Goal: Task Accomplishment & Management: Use online tool/utility

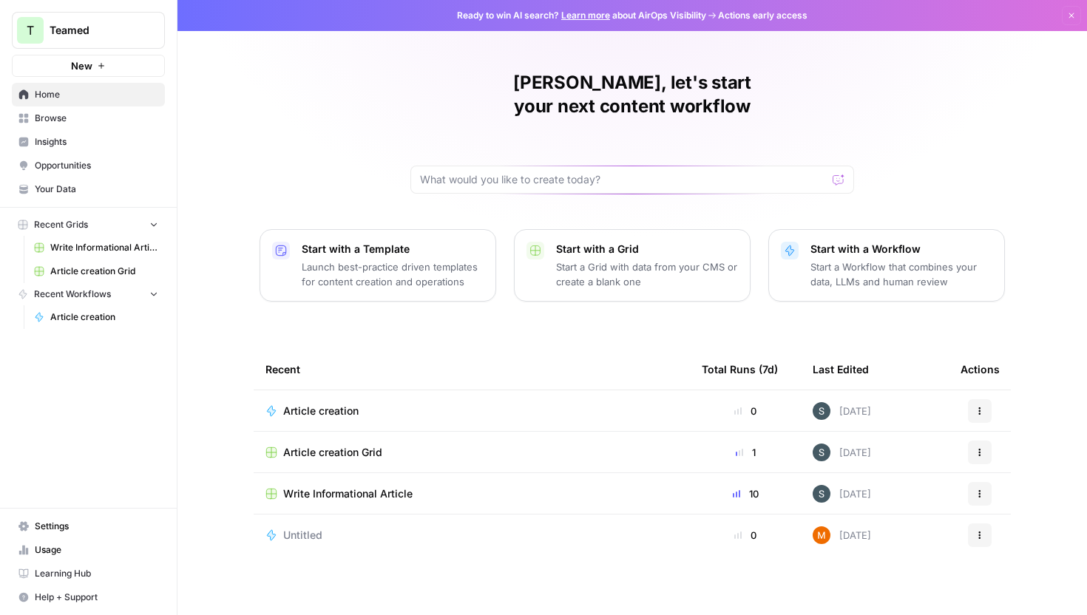
click at [331, 445] on span "Article creation Grid" at bounding box center [332, 452] width 99 height 15
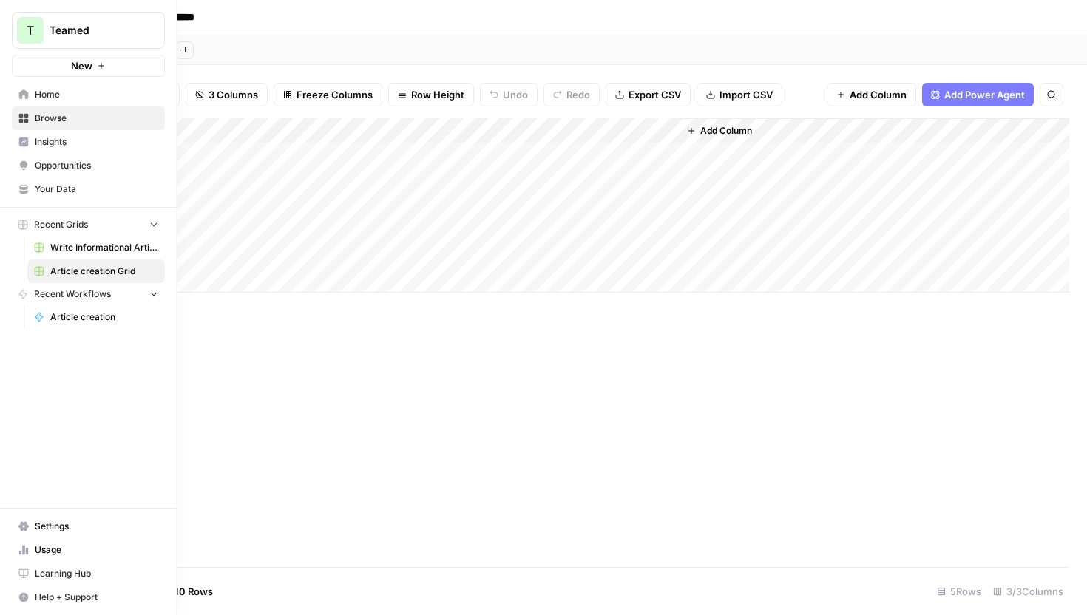
click at [33, 119] on link "Browse" at bounding box center [88, 118] width 153 height 24
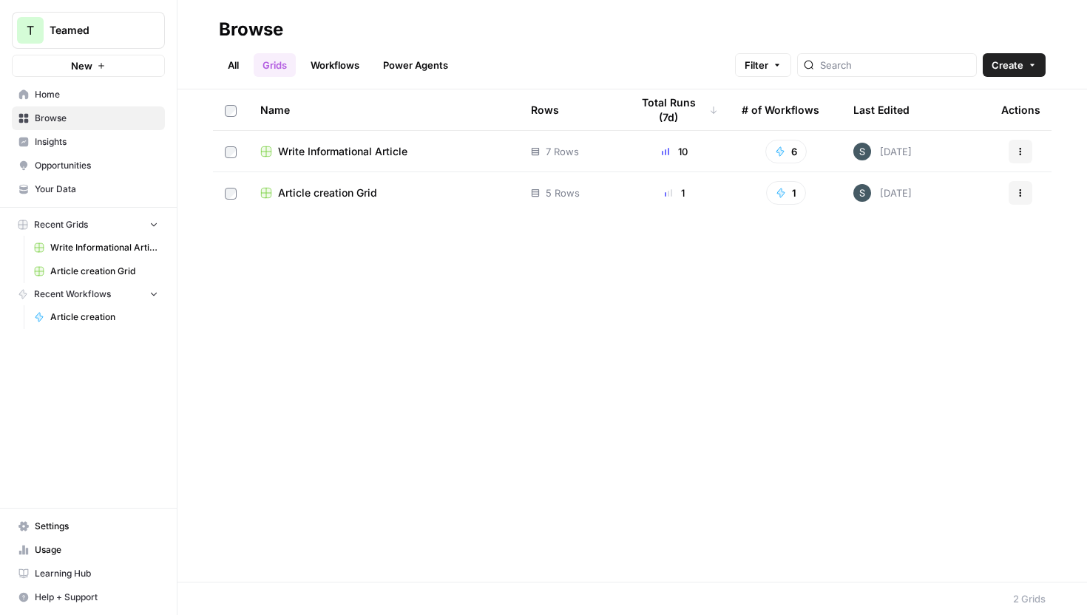
click at [64, 92] on span "Home" at bounding box center [96, 94] width 123 height 13
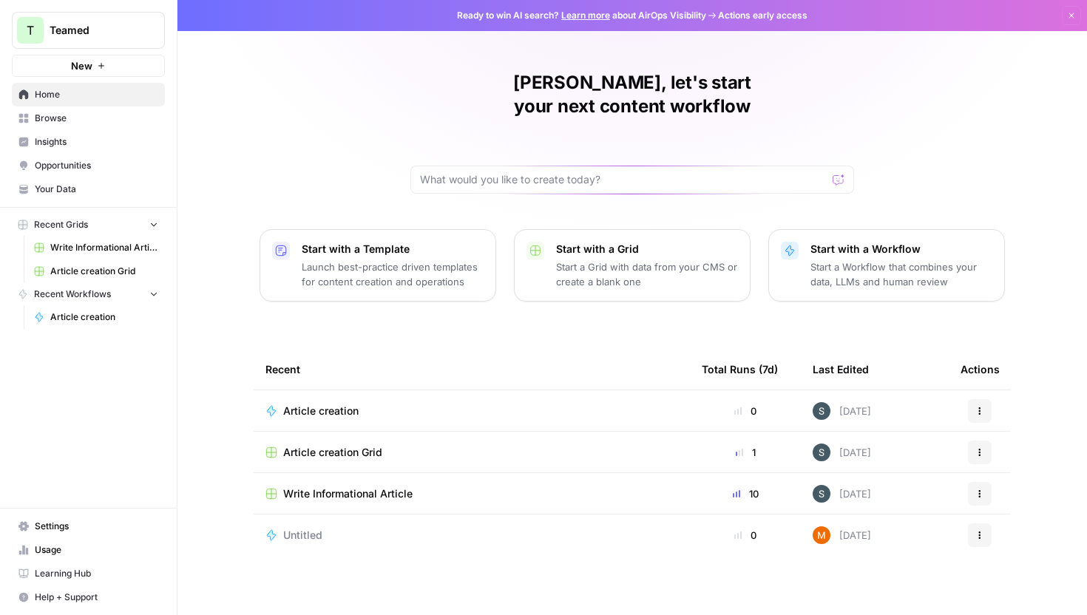
click at [416, 404] on div "Article creation" at bounding box center [471, 411] width 413 height 15
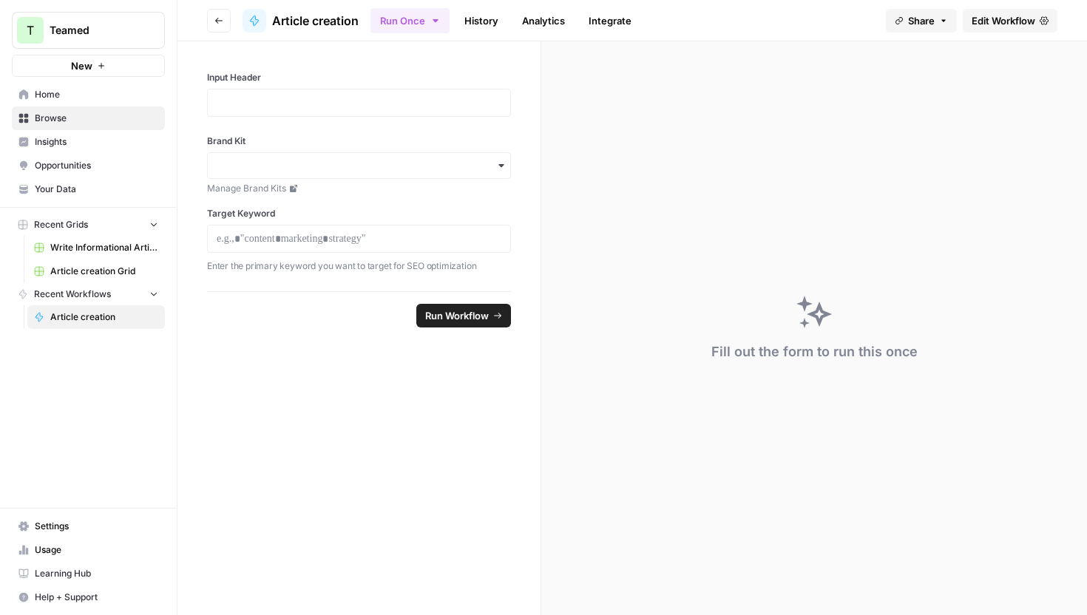
click at [567, 254] on div "Fill out the form to run this once" at bounding box center [814, 328] width 546 height 574
click at [89, 322] on span "Article creation" at bounding box center [104, 317] width 108 height 13
click at [486, 10] on link "History" at bounding box center [481, 21] width 52 height 24
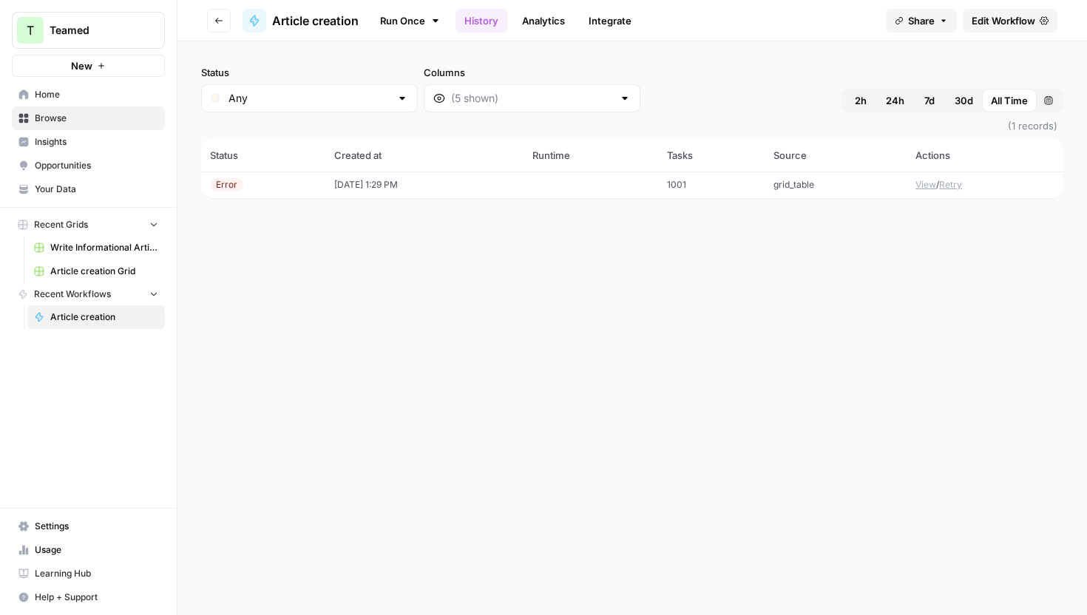
click at [521, 185] on td "[DATE] 1:29 PM" at bounding box center [424, 185] width 198 height 27
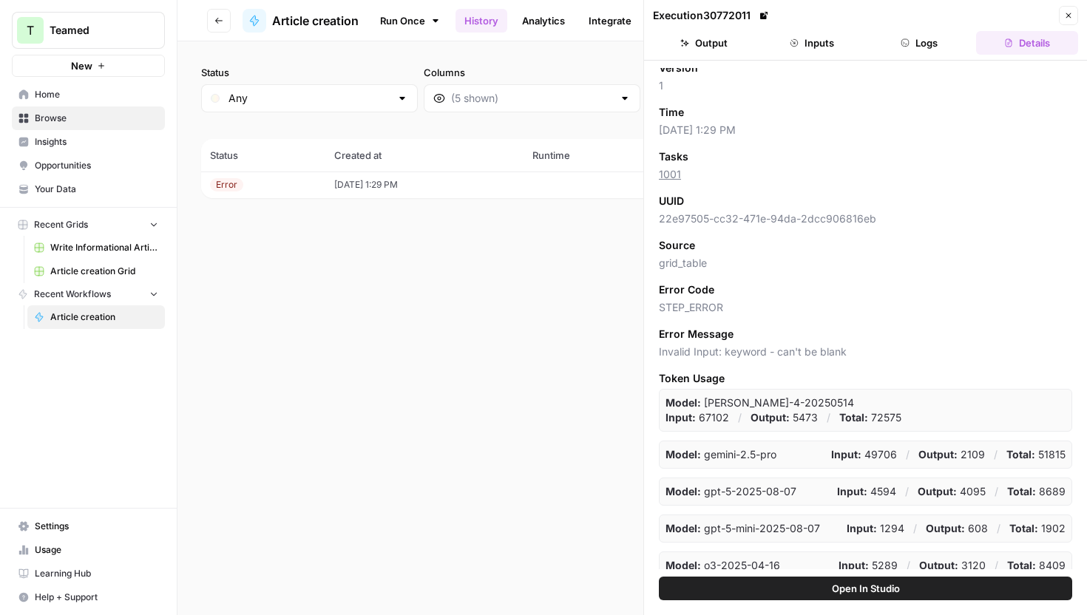
scroll to position [62, 0]
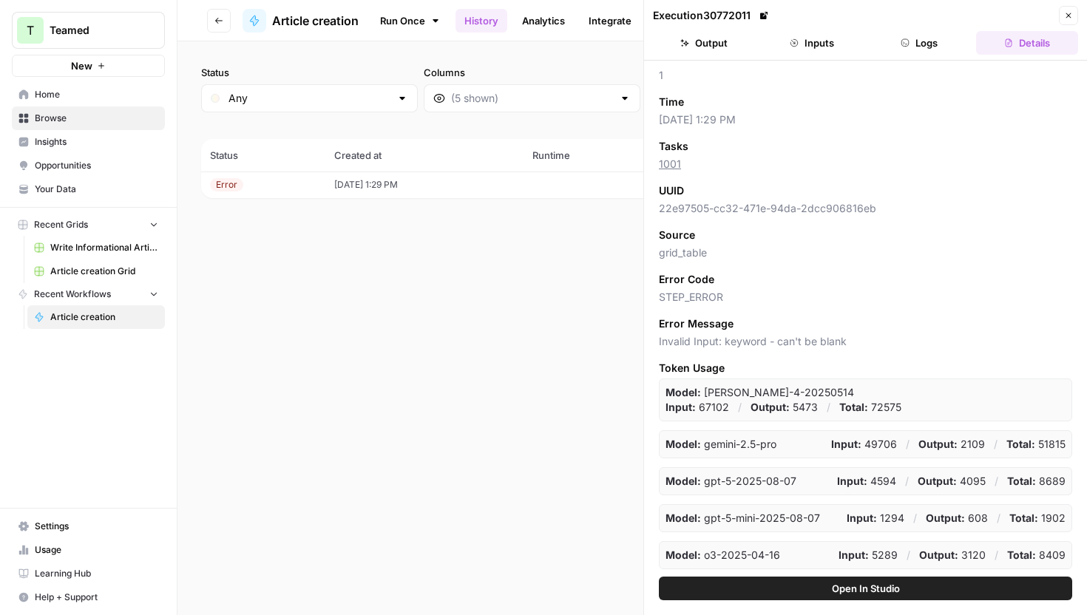
click at [311, 181] on td "Error" at bounding box center [263, 185] width 124 height 27
click at [720, 44] on button "Output" at bounding box center [704, 43] width 102 height 24
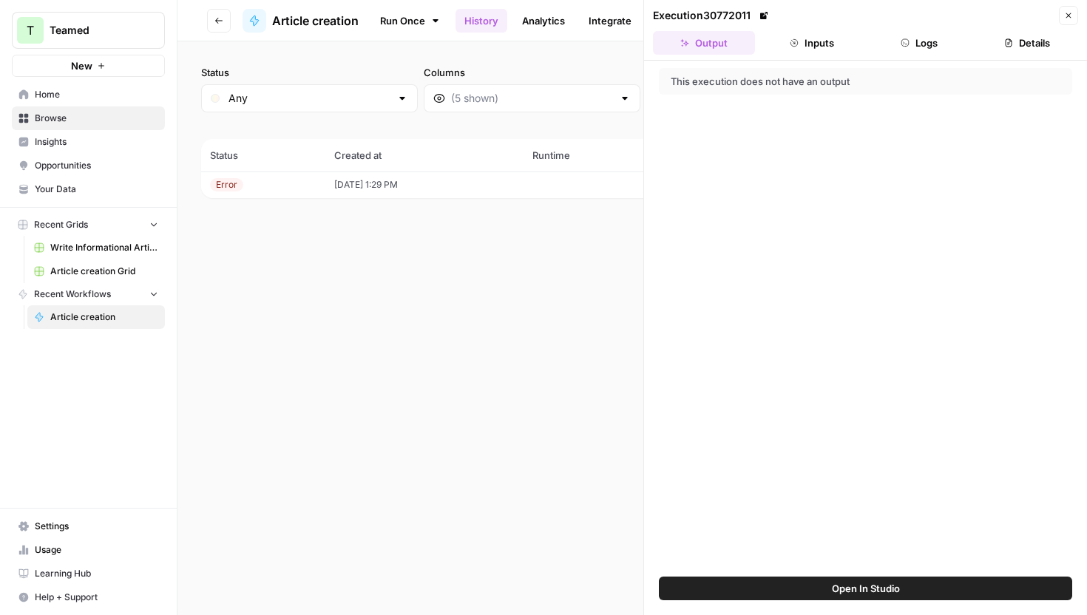
click at [1070, 12] on icon "button" at bounding box center [1068, 15] width 9 height 9
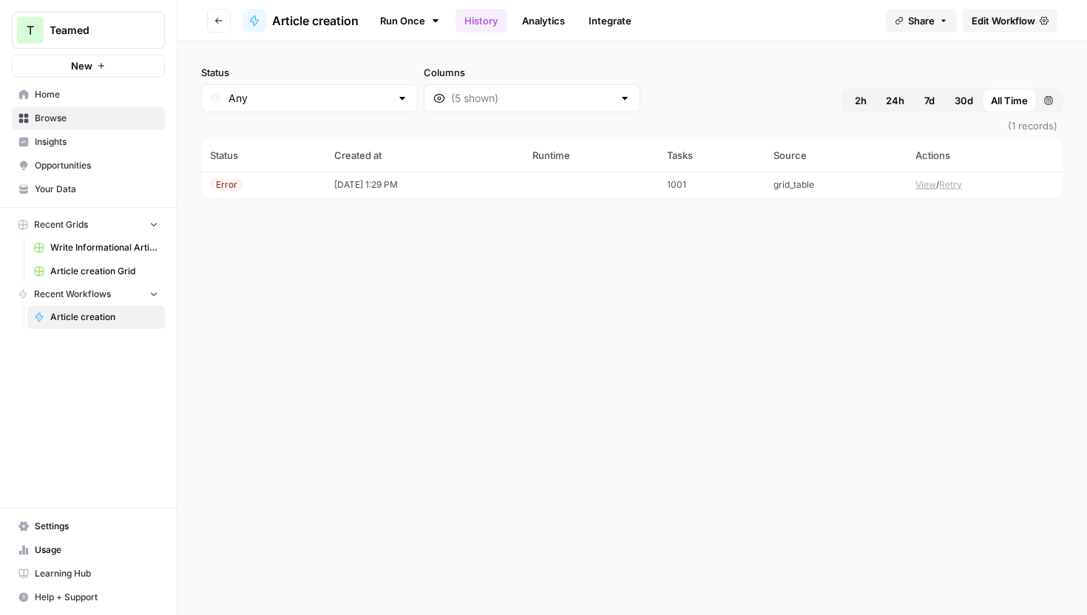
click at [81, 121] on span "Browse" at bounding box center [96, 118] width 123 height 13
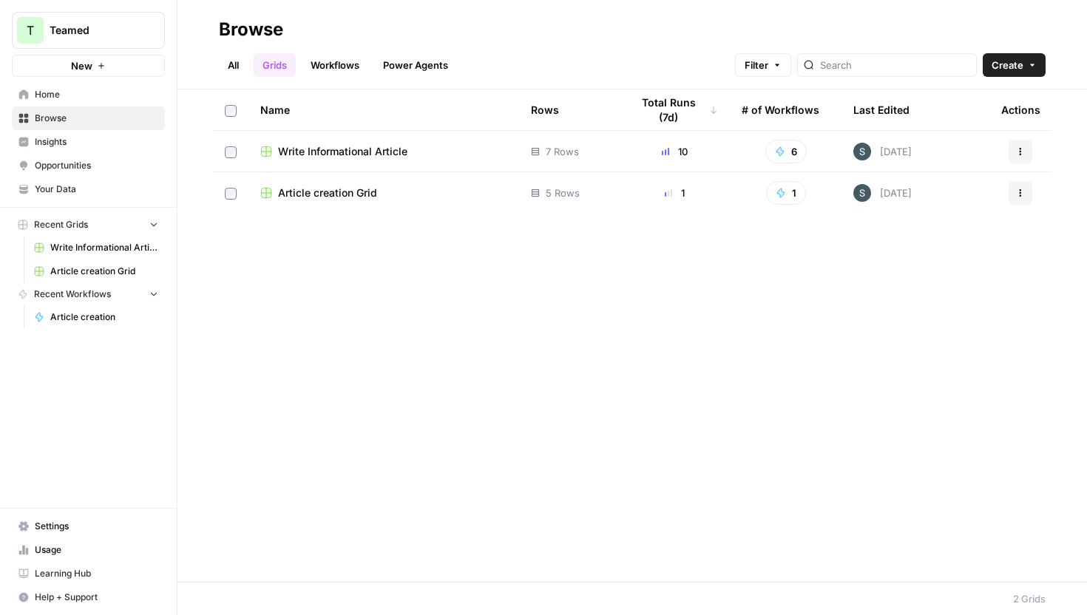
click at [342, 70] on link "Workflows" at bounding box center [335, 65] width 67 height 24
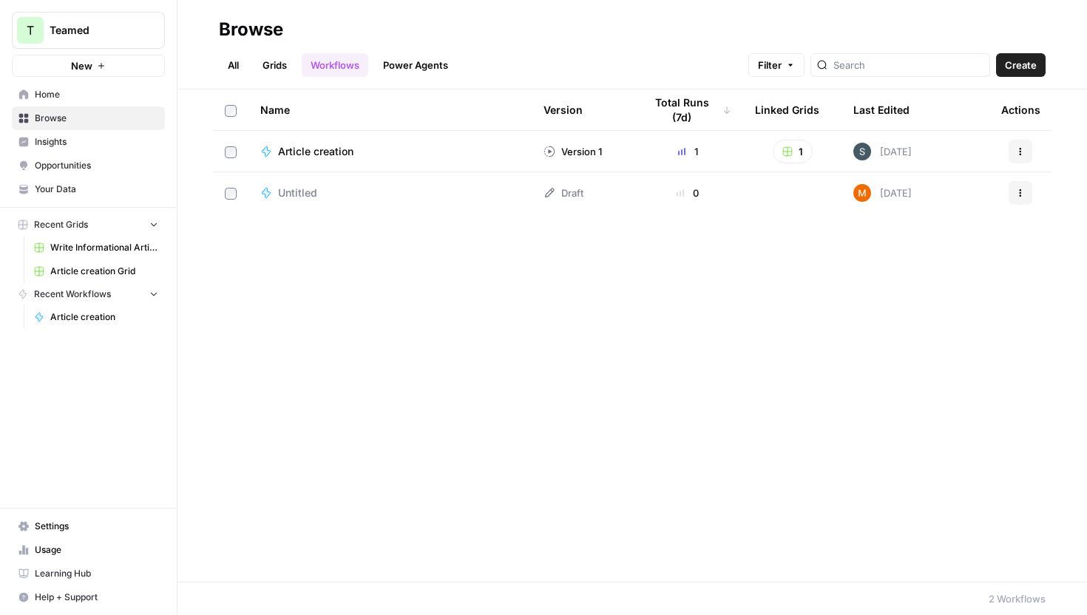
click at [1012, 150] on button "Actions" at bounding box center [1021, 152] width 24 height 24
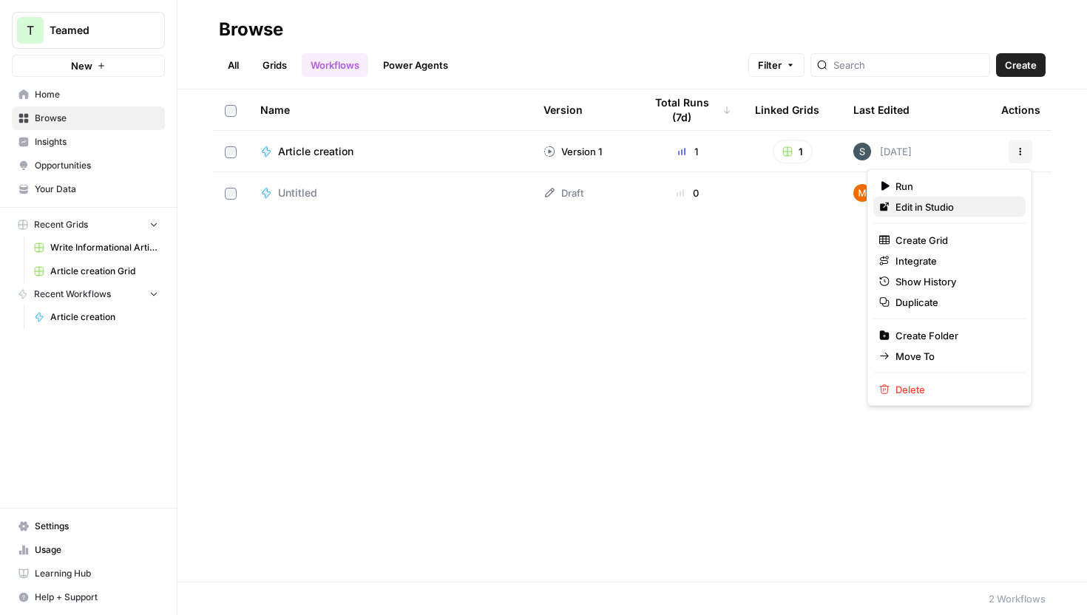
click at [946, 206] on span "Edit in Studio" at bounding box center [954, 207] width 118 height 15
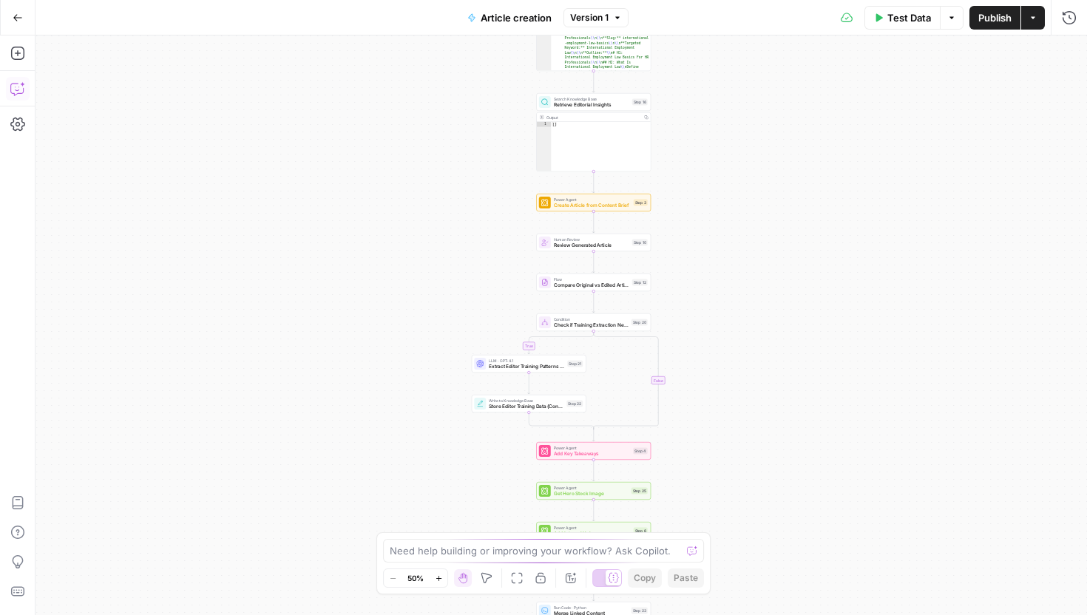
click at [10, 91] on icon "button" at bounding box center [16, 90] width 13 height 12
